Goal: Contribute content: Contribute content

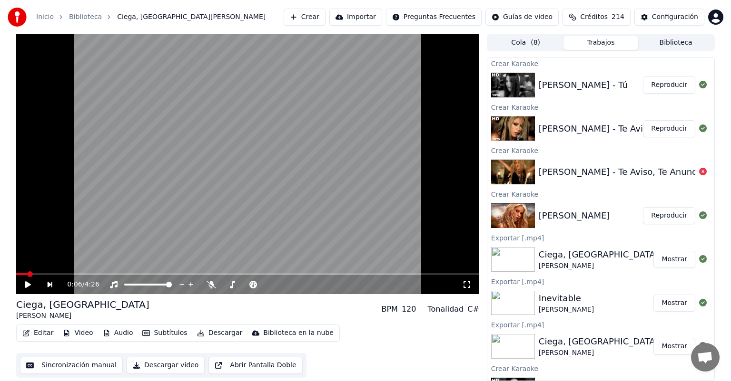
click at [661, 128] on button "Reproducir" at bounding box center [669, 128] width 52 height 17
click at [37, 337] on button "Editar" at bounding box center [38, 333] width 39 height 13
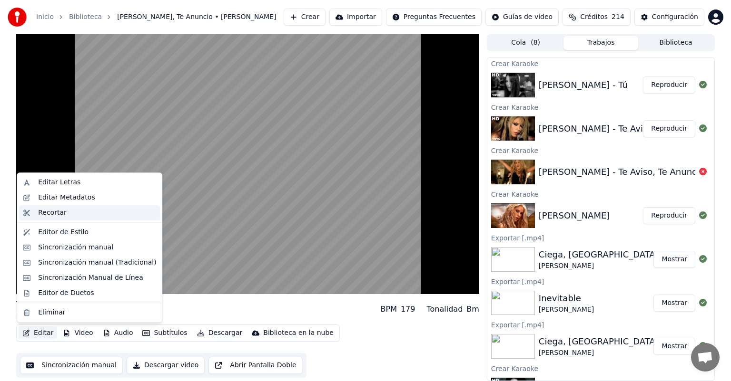
click at [61, 211] on div "Recortar" at bounding box center [52, 213] width 29 height 10
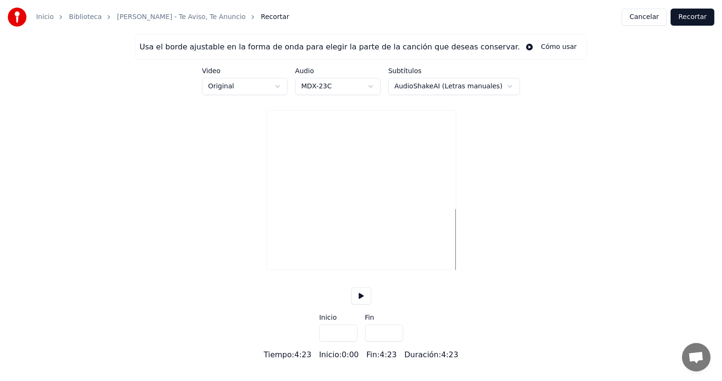
type input "*****"
click at [295, 270] on div at bounding box center [361, 239] width 189 height 61
click at [309, 270] on div at bounding box center [308, 240] width 3 height 60
click at [307, 270] on div at bounding box center [307, 240] width 3 height 60
click at [305, 270] on div at bounding box center [305, 240] width 3 height 60
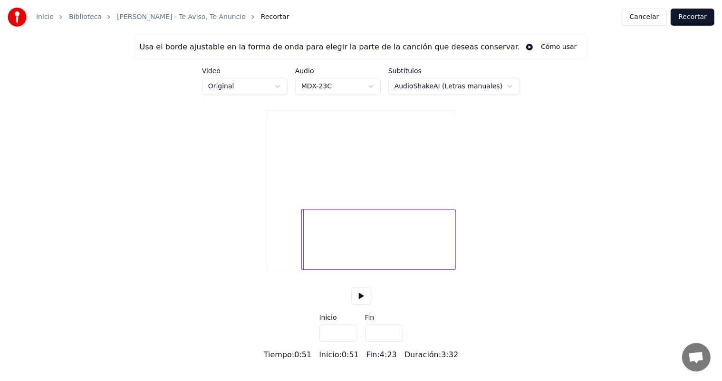
click at [303, 270] on div at bounding box center [303, 240] width 3 height 60
click at [360, 305] on button at bounding box center [361, 296] width 20 height 17
click at [302, 270] on div at bounding box center [302, 240] width 3 height 60
click at [302, 270] on div at bounding box center [301, 240] width 3 height 60
click at [300, 270] on div at bounding box center [299, 240] width 3 height 60
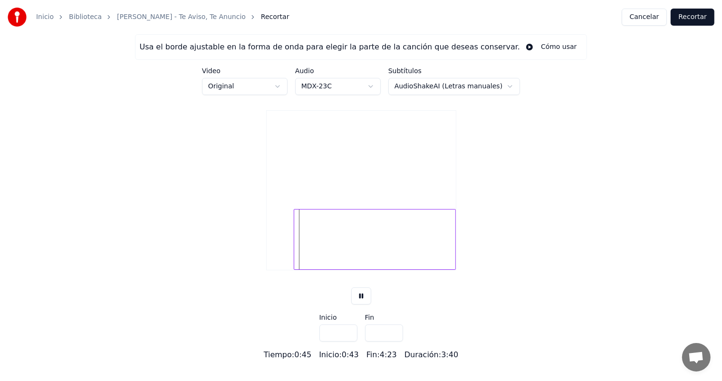
click at [296, 270] on div at bounding box center [295, 240] width 3 height 60
click at [292, 270] on div at bounding box center [292, 240] width 3 height 60
click at [299, 270] on div at bounding box center [298, 240] width 3 height 60
click at [297, 270] on div at bounding box center [297, 240] width 3 height 60
click at [296, 270] on div at bounding box center [295, 240] width 3 height 60
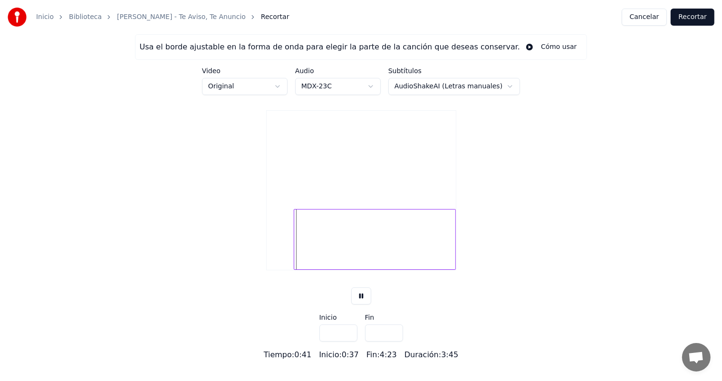
click at [358, 305] on button at bounding box center [361, 296] width 20 height 17
click at [294, 270] on div at bounding box center [375, 239] width 162 height 61
click at [301, 270] on div at bounding box center [301, 240] width 3 height 60
click at [300, 270] on div at bounding box center [300, 240] width 3 height 60
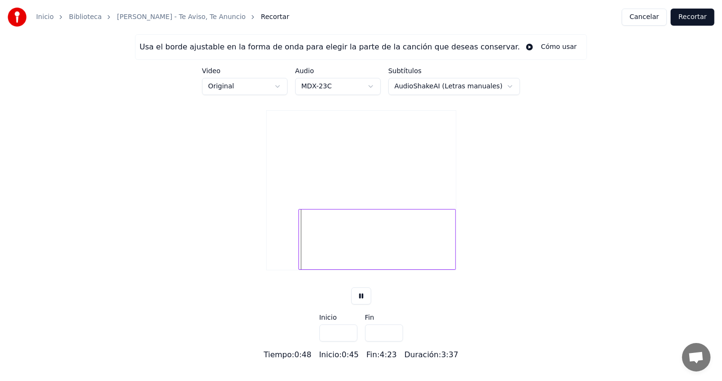
type input "****"
click at [300, 270] on div at bounding box center [300, 240] width 3 height 60
click at [682, 16] on button "Recortar" at bounding box center [693, 17] width 44 height 17
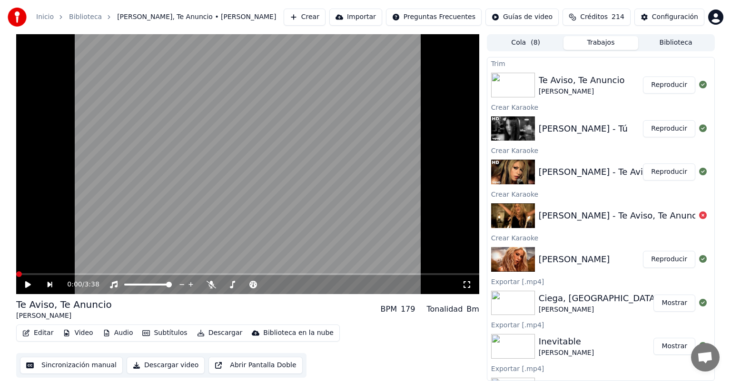
click at [27, 284] on icon at bounding box center [28, 285] width 6 height 7
click at [27, 284] on icon at bounding box center [28, 285] width 5 height 6
click at [16, 277] on span at bounding box center [19, 275] width 6 height 6
click at [22, 282] on div "0:00 / 3:38" at bounding box center [247, 285] width 455 height 10
click at [26, 283] on icon at bounding box center [28, 285] width 6 height 7
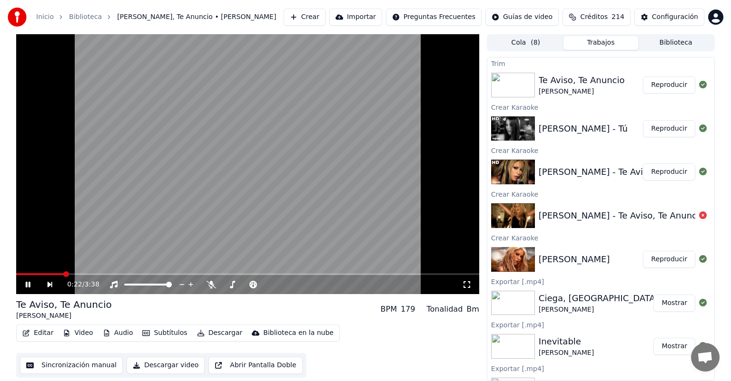
click at [207, 283] on icon at bounding box center [211, 285] width 10 height 8
click at [663, 131] on button "Reproducir" at bounding box center [669, 128] width 52 height 17
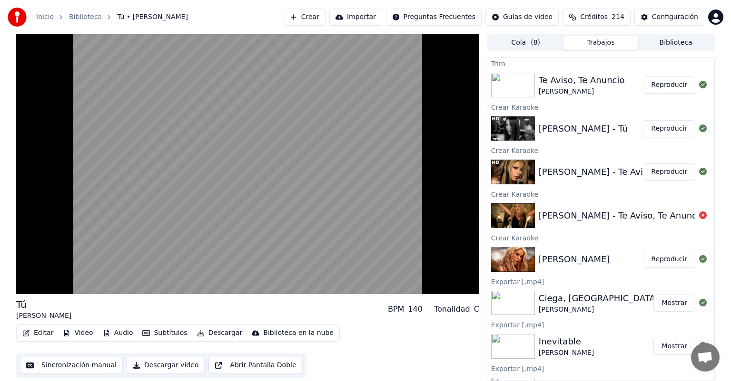
click at [656, 175] on button "Reproducir" at bounding box center [669, 172] width 52 height 17
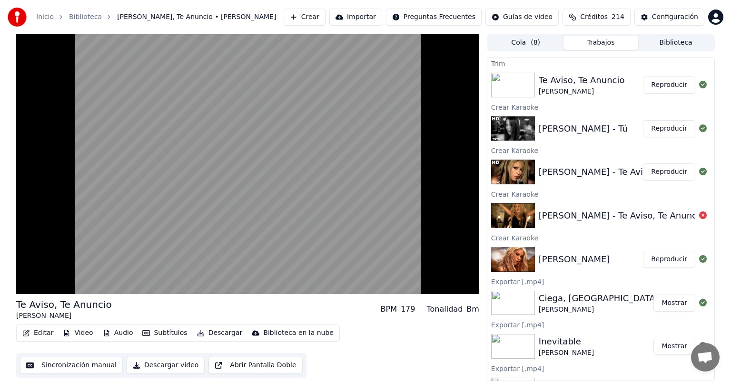
click at [61, 224] on video at bounding box center [247, 164] width 463 height 260
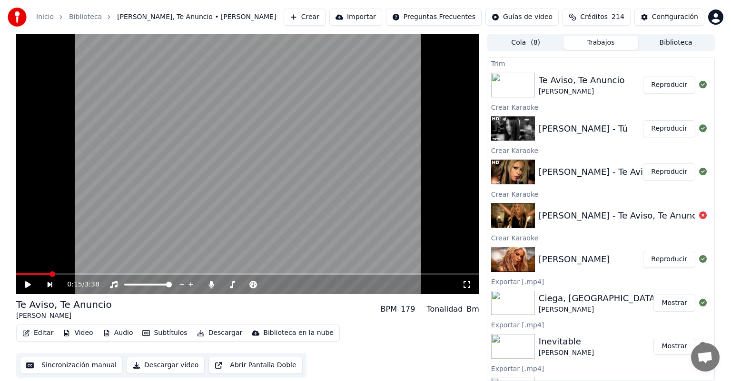
click at [35, 332] on button "Editar" at bounding box center [38, 333] width 39 height 13
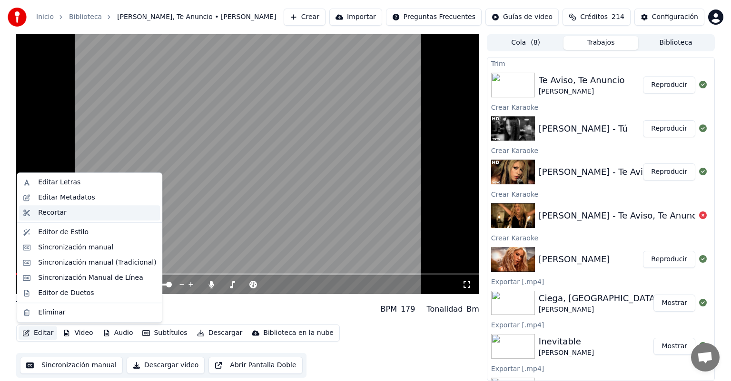
click at [35, 214] on div "Recortar" at bounding box center [89, 212] width 141 height 15
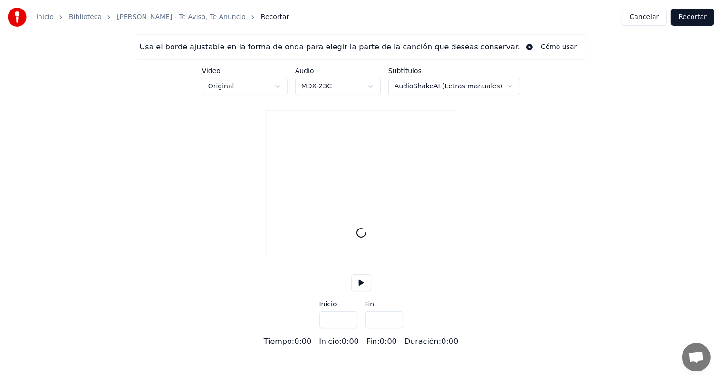
type input "*****"
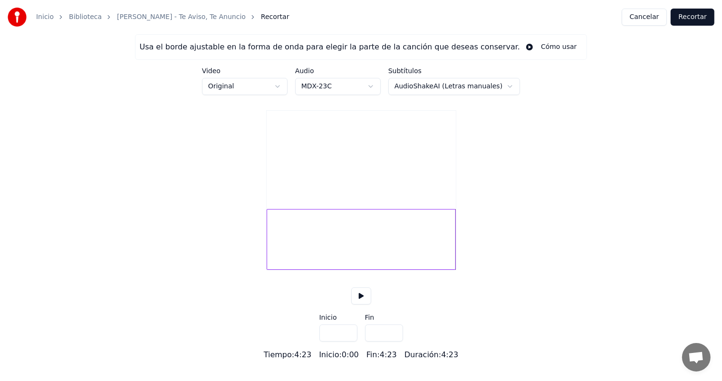
click at [644, 18] on button "Cancelar" at bounding box center [645, 17] width 46 height 17
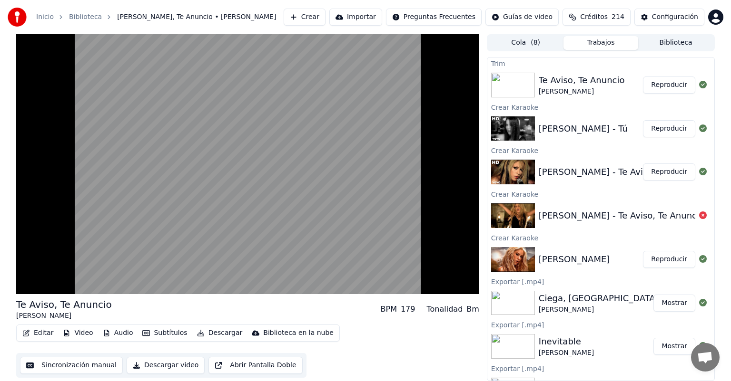
click at [46, 254] on video at bounding box center [247, 164] width 463 height 260
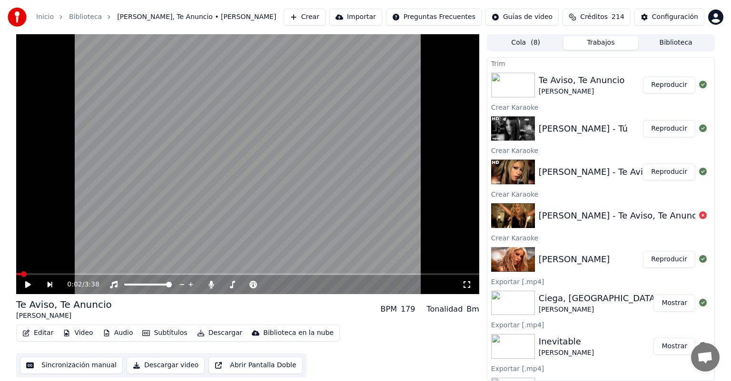
click at [26, 288] on icon at bounding box center [35, 285] width 22 height 8
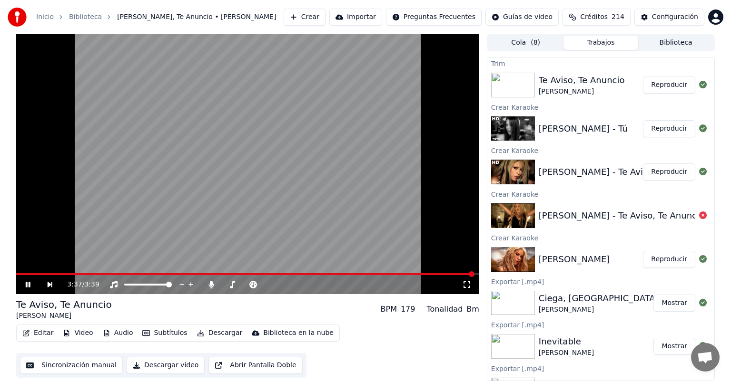
click at [209, 285] on icon at bounding box center [211, 285] width 5 height 8
click at [209, 333] on button "Descargar" at bounding box center [219, 333] width 53 height 13
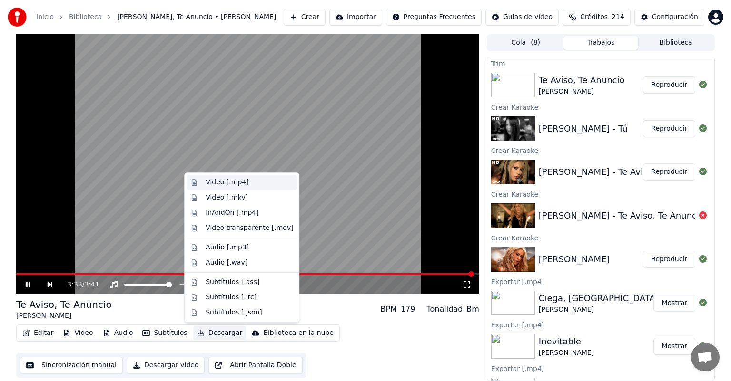
click at [202, 179] on div "Video [.mp4]" at bounding box center [241, 182] width 110 height 15
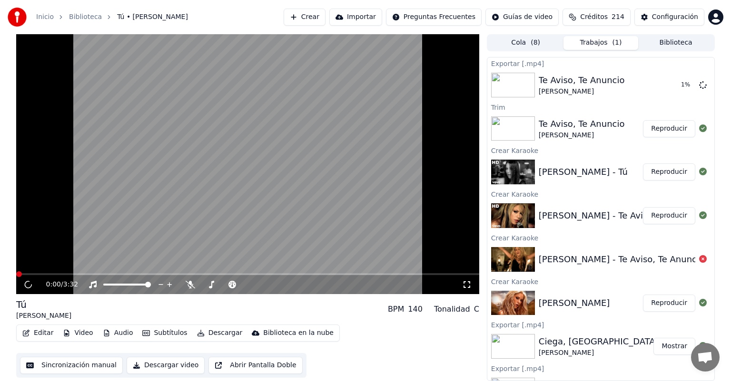
click at [656, 168] on button "Reproducir" at bounding box center [669, 172] width 52 height 17
click at [24, 284] on icon at bounding box center [35, 285] width 22 height 8
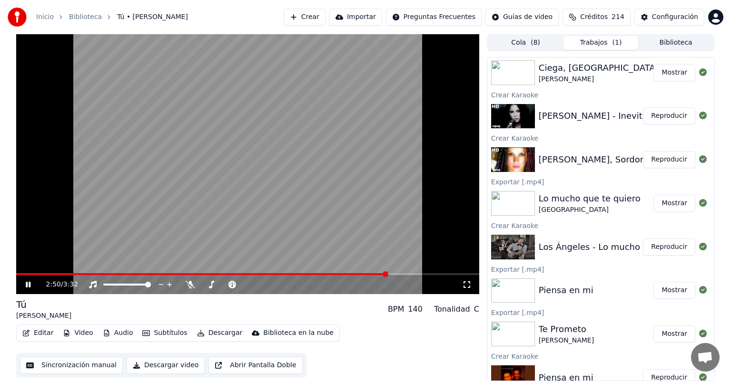
click at [386, 274] on span at bounding box center [247, 274] width 463 height 2
click at [188, 286] on icon at bounding box center [191, 285] width 10 height 8
click at [383, 273] on span at bounding box center [199, 274] width 367 height 2
click at [189, 287] on icon at bounding box center [189, 285] width 5 height 8
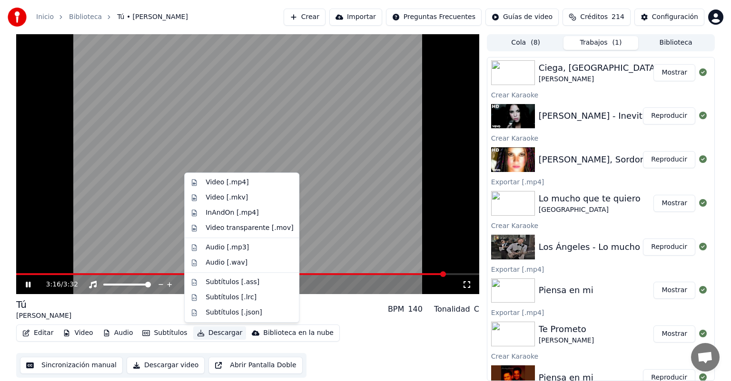
click at [215, 335] on button "Descargar" at bounding box center [219, 333] width 53 height 13
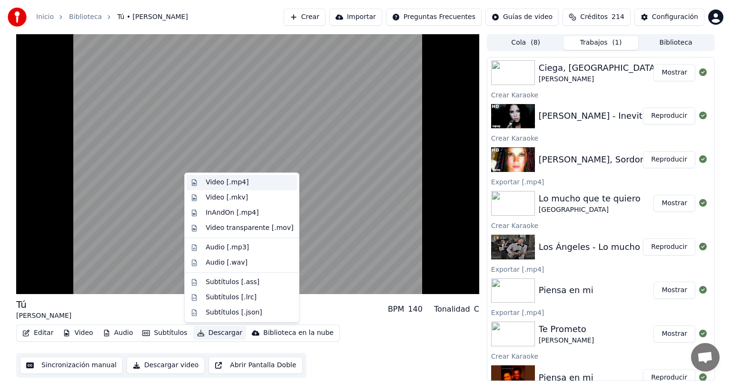
click at [235, 180] on div "Video [.mp4]" at bounding box center [226, 183] width 43 height 10
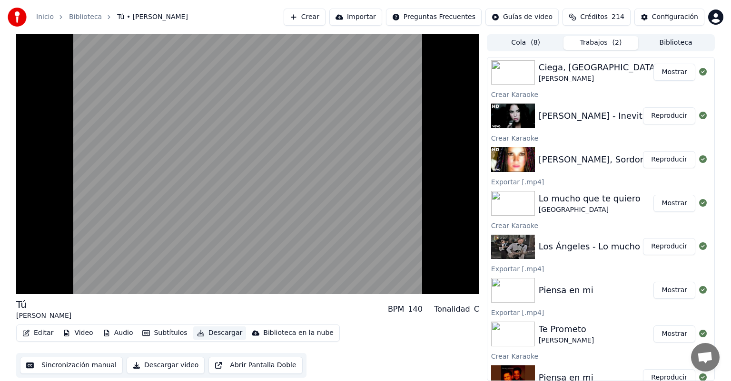
scroll to position [0, 0]
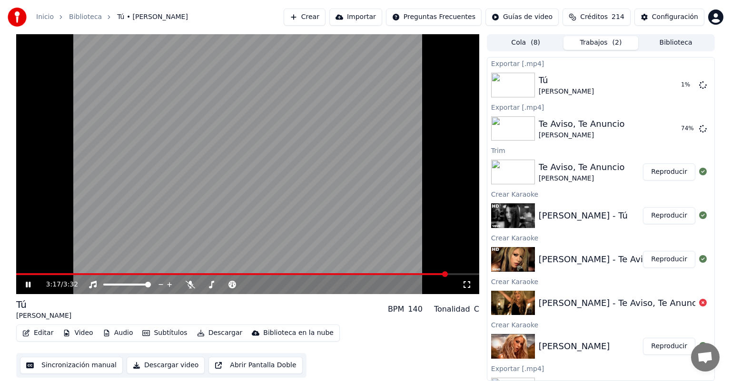
click at [28, 285] on icon at bounding box center [28, 285] width 5 height 6
click at [653, 47] on button "Biblioteca" at bounding box center [675, 43] width 75 height 14
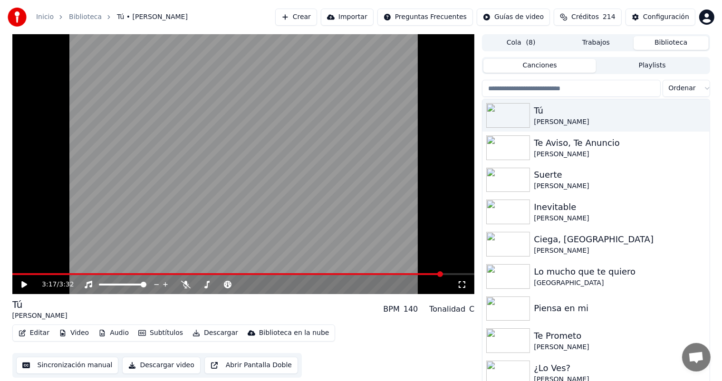
click at [590, 87] on input "search" at bounding box center [571, 88] width 178 height 17
type input "*"
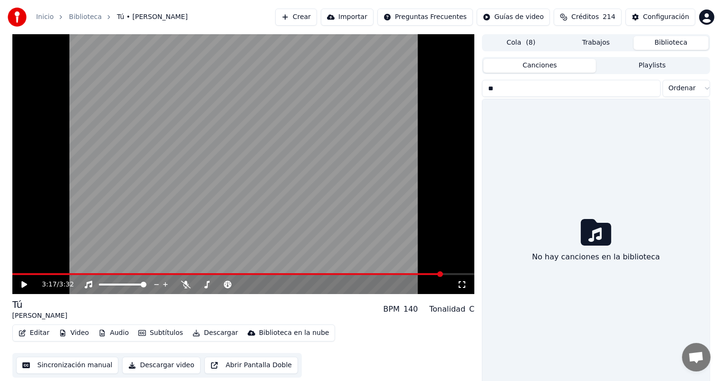
type input "*"
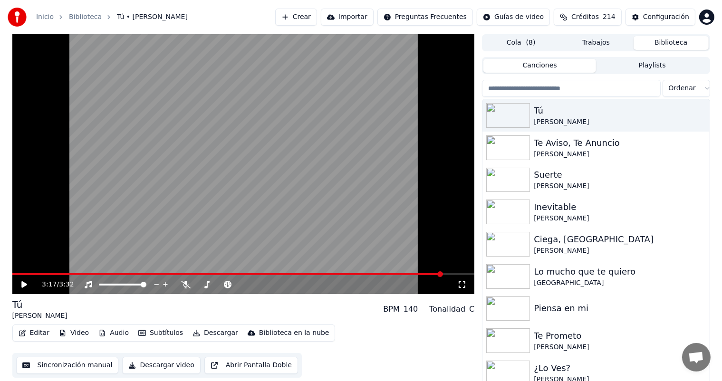
click at [292, 20] on button "Crear" at bounding box center [296, 17] width 42 height 17
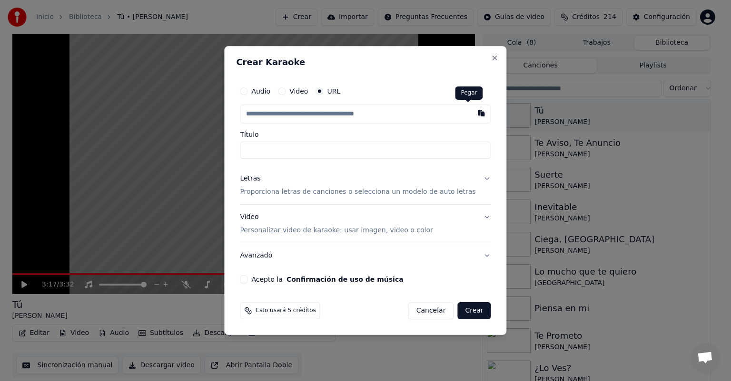
click at [472, 112] on button "button" at bounding box center [481, 113] width 19 height 17
type input "**********"
click at [269, 194] on p "Proporciona letras de canciones o selecciona un modelo de auto letras" at bounding box center [357, 192] width 235 height 10
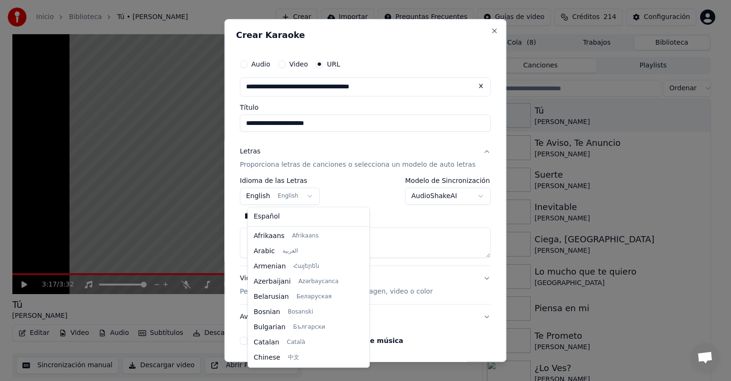
click at [264, 200] on body "**********" at bounding box center [361, 190] width 722 height 381
select select "**"
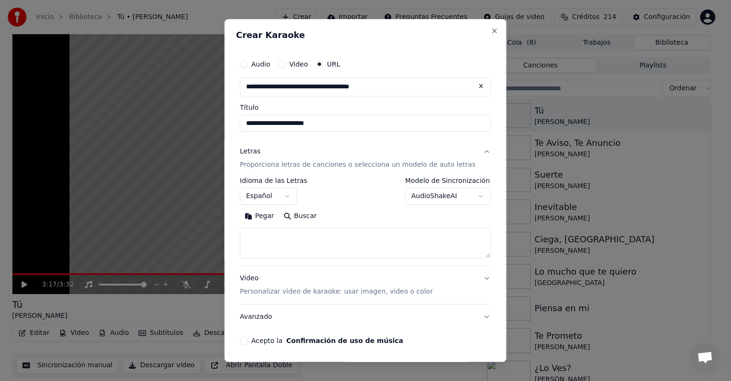
click at [266, 222] on button "Pegar" at bounding box center [259, 216] width 39 height 15
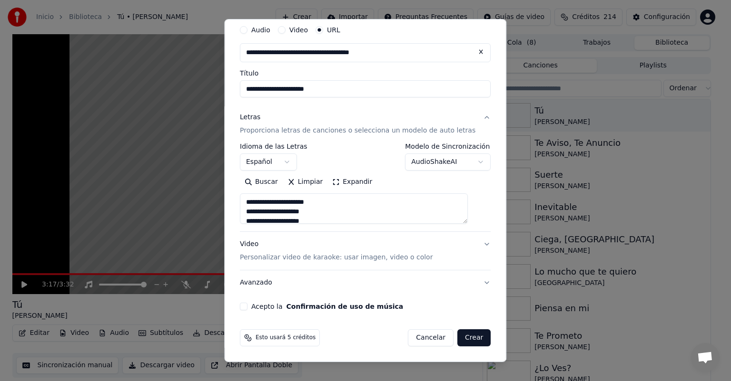
click at [247, 306] on button "Acepto la Confirmación de uso de música" at bounding box center [244, 307] width 8 height 8
click at [457, 336] on button "Crear" at bounding box center [473, 338] width 33 height 17
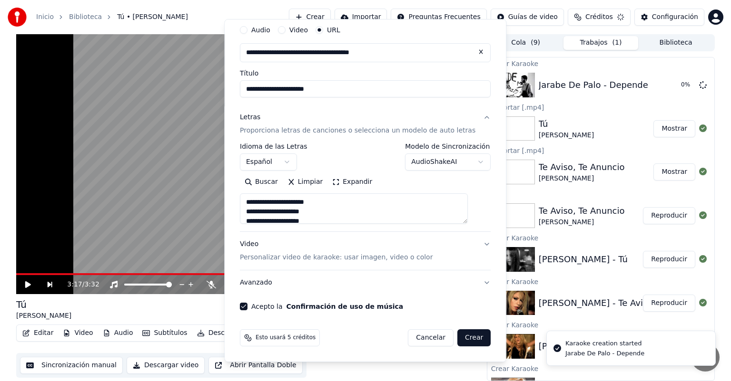
type textarea "**********"
select select
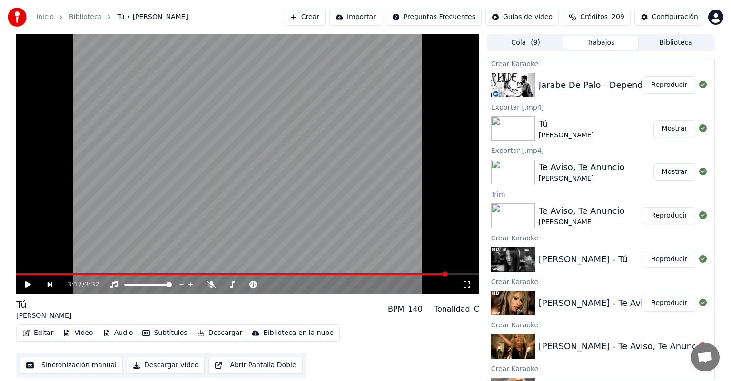
click at [654, 86] on button "Reproducir" at bounding box center [669, 85] width 52 height 17
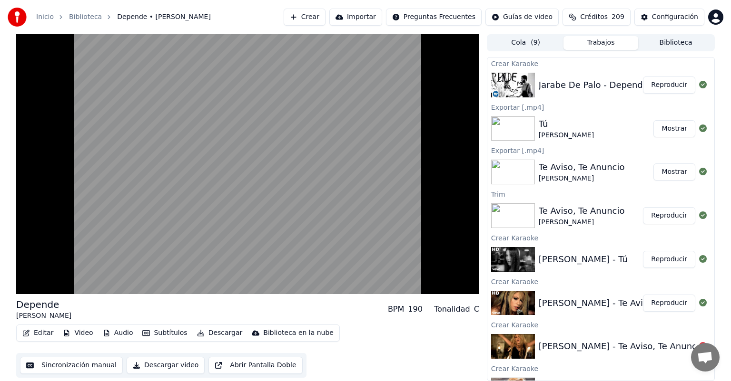
click at [69, 213] on video at bounding box center [247, 164] width 463 height 260
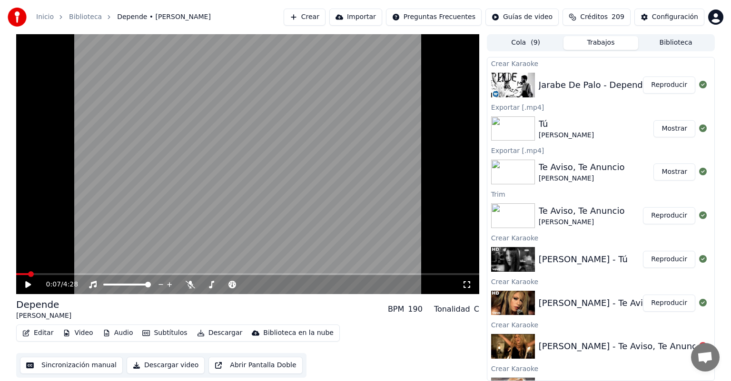
click at [20, 279] on div "0:07 / 4:28" at bounding box center [247, 284] width 463 height 19
click at [23, 283] on div "0:07 / 4:28" at bounding box center [247, 285] width 455 height 10
click at [26, 285] on icon at bounding box center [28, 285] width 6 height 7
click at [127, 277] on span at bounding box center [128, 275] width 6 height 6
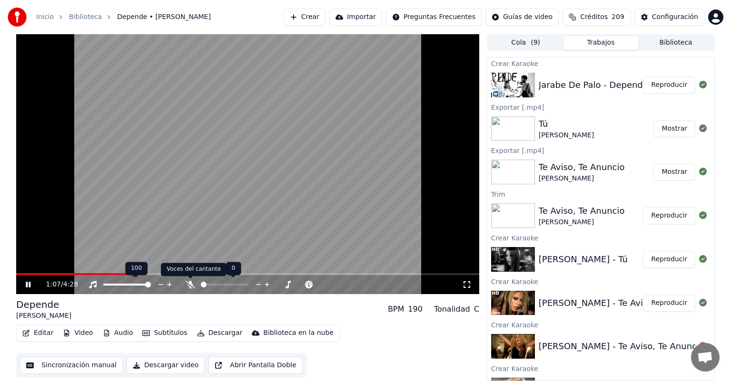
click at [188, 281] on icon at bounding box center [191, 285] width 10 height 8
click at [156, 274] on span at bounding box center [247, 274] width 463 height 2
click at [187, 283] on icon at bounding box center [191, 285] width 10 height 8
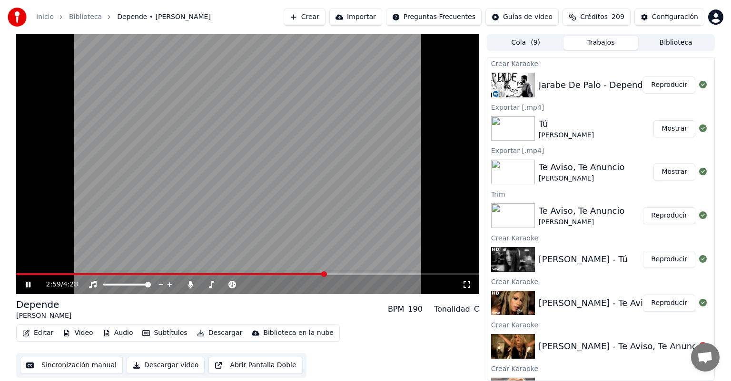
click at [325, 274] on span at bounding box center [247, 274] width 463 height 2
click at [348, 274] on span at bounding box center [247, 274] width 463 height 2
click at [362, 274] on span at bounding box center [247, 274] width 463 height 2
click at [380, 274] on span at bounding box center [247, 274] width 463 height 2
click at [27, 284] on icon at bounding box center [28, 285] width 5 height 6
